Goal: Transaction & Acquisition: Purchase product/service

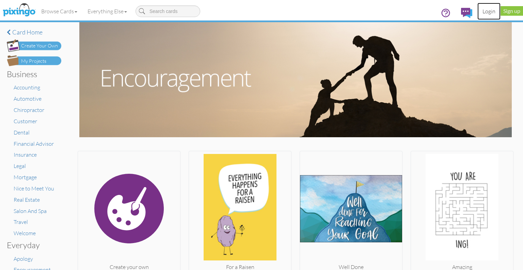
click at [491, 14] on link "Login" at bounding box center [489, 11] width 23 height 17
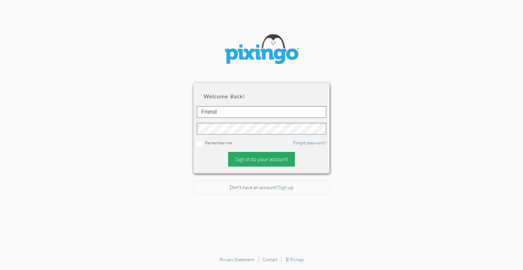
click at [250, 161] on div "Sign in to your account" at bounding box center [261, 159] width 67 height 15
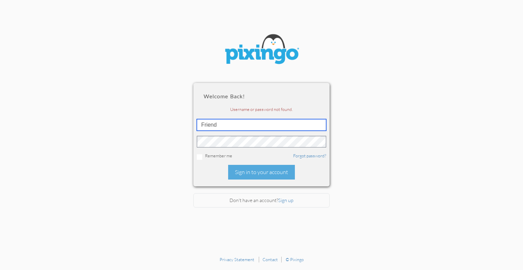
click at [219, 125] on input "Friend" at bounding box center [261, 125] width 129 height 12
drag, startPoint x: 219, startPoint y: 125, endPoint x: 187, endPoint y: 125, distance: 32.0
click at [187, 125] on section "Welcome back! Username or password not found. Friend Remember me Forgot passwor…" at bounding box center [261, 126] width 523 height 252
type input "[PERSON_NAME][EMAIL_ADDRESS][DOMAIN_NAME]"
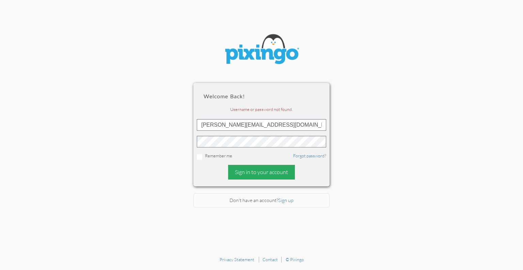
click at [256, 173] on div "Sign in to your account" at bounding box center [261, 172] width 67 height 15
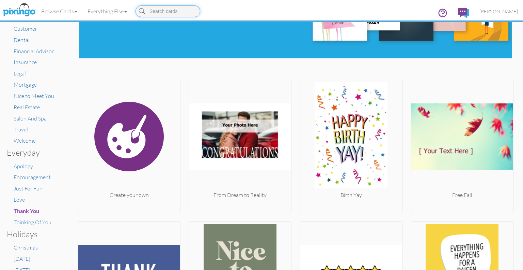
scroll to position [136, 0]
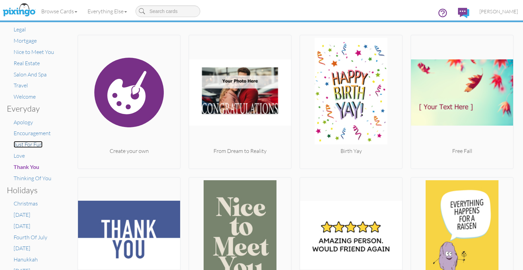
click at [31, 141] on span "Just For Fun" at bounding box center [28, 144] width 29 height 7
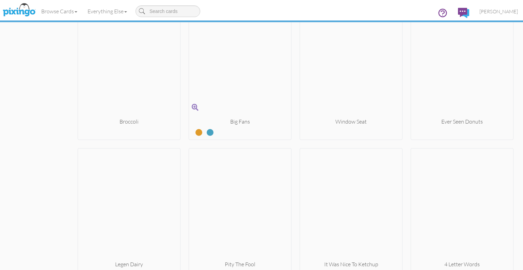
scroll to position [3079, 0]
